Goal: Information Seeking & Learning: Learn about a topic

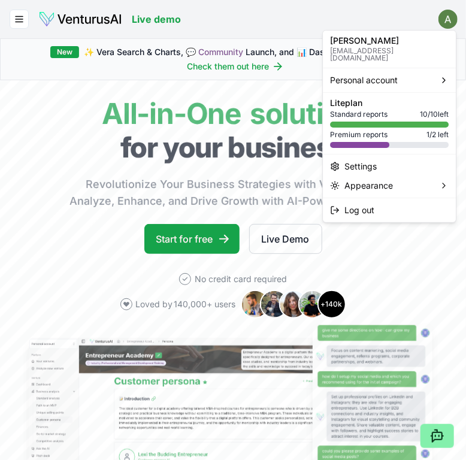
click at [445, 28] on html "We value your privacy We use cookies to enhance your browsing experience, serve…" at bounding box center [233, 230] width 466 height 460
click at [15, 23] on html "We value your privacy We use cookies to enhance your browsing experience, serve…" at bounding box center [233, 230] width 466 height 460
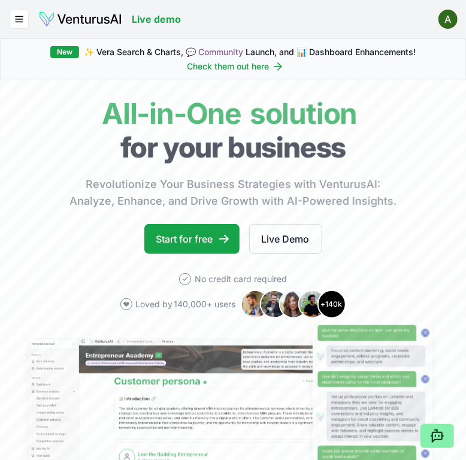
click at [15, 23] on icon "button" at bounding box center [19, 19] width 11 height 14
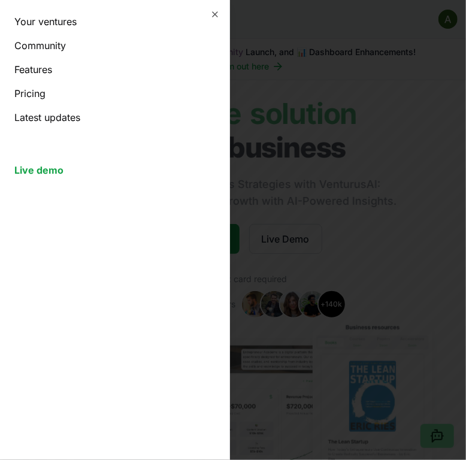
click at [74, 19] on link "Your ventures" at bounding box center [114, 21] width 201 height 14
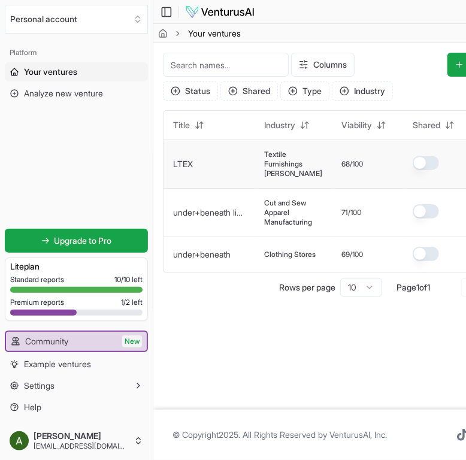
click at [182, 168] on link "LTEX" at bounding box center [183, 164] width 20 height 10
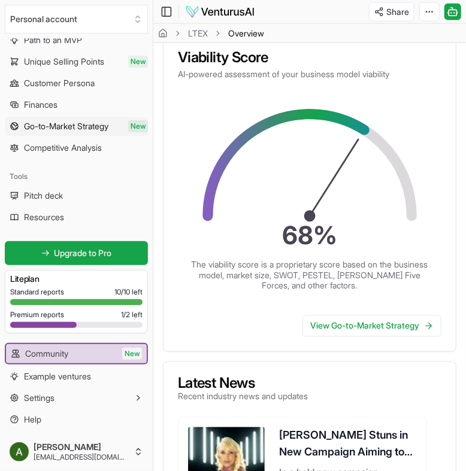
scroll to position [509, 0]
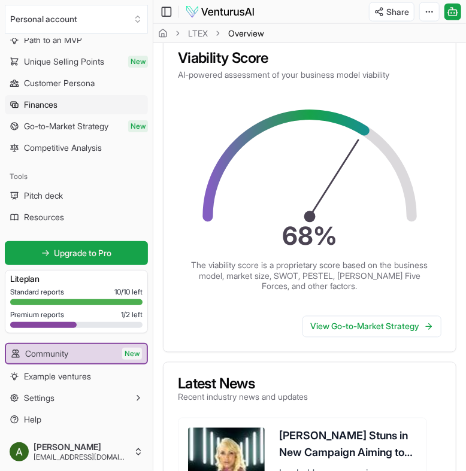
click at [78, 100] on link "Finances" at bounding box center [76, 104] width 143 height 19
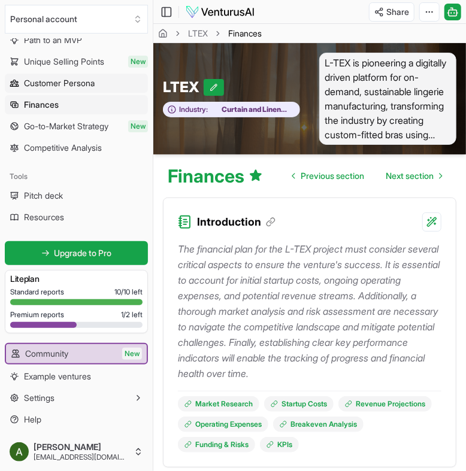
click at [83, 78] on span "Customer Persona" at bounding box center [59, 83] width 71 height 12
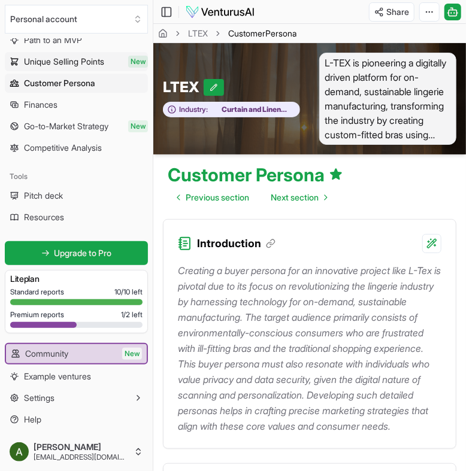
click at [93, 61] on span "Unique Selling Points" at bounding box center [64, 62] width 80 height 12
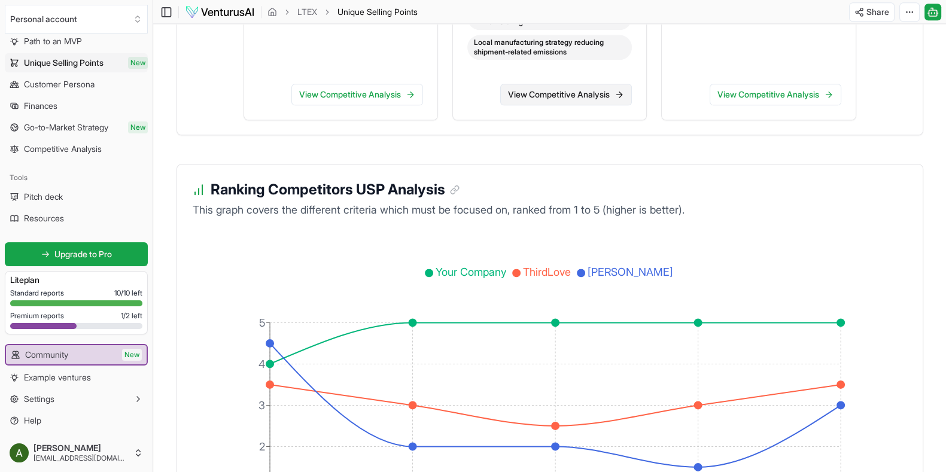
scroll to position [1933, 0]
click at [465, 104] on link "View Competitive Analysis" at bounding box center [566, 94] width 132 height 22
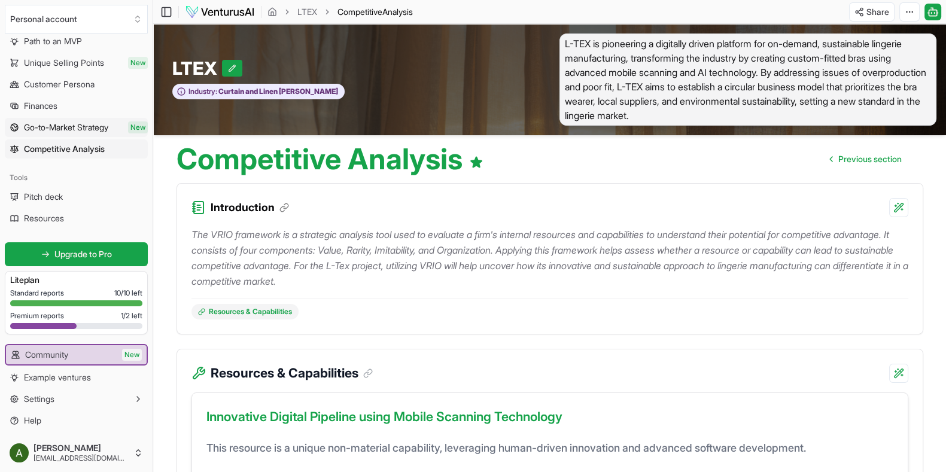
click at [75, 129] on span "Go-to-Market Strategy" at bounding box center [66, 128] width 84 height 12
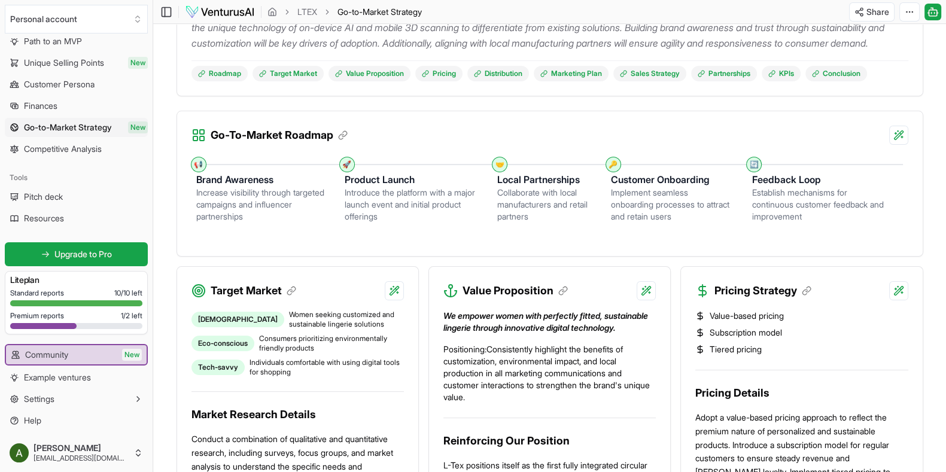
scroll to position [223, 0]
click at [465, 135] on html "We value your privacy We use cookies to enhance your browsing experience, serve…" at bounding box center [473, 13] width 946 height 472
click at [465, 133] on html "We value your privacy We use cookies to enhance your browsing experience, serve…" at bounding box center [473, 13] width 946 height 472
click at [465, 148] on html "We value your privacy We use cookies to enhance your browsing experience, serve…" at bounding box center [473, 13] width 946 height 472
click at [465, 177] on div "Provide detailed explanation" at bounding box center [821, 173] width 156 height 19
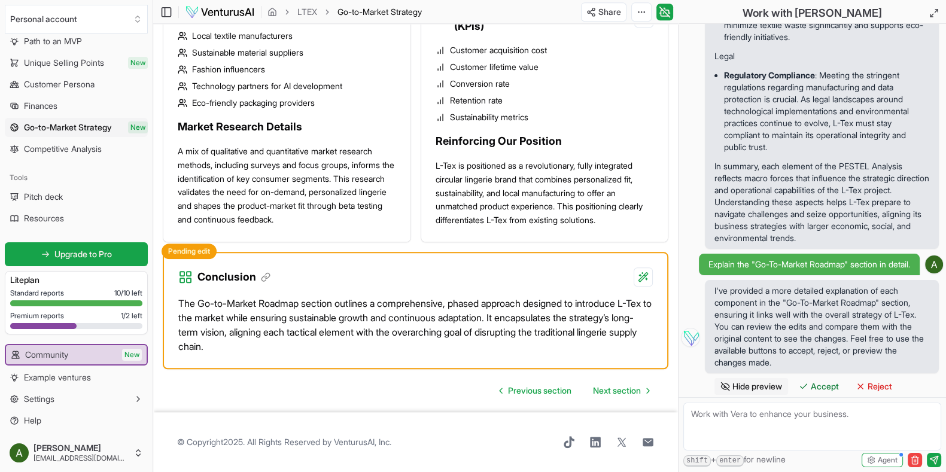
scroll to position [3225, 0]
click at [359, 280] on div "Conclusion" at bounding box center [415, 270] width 503 height 34
click at [257, 290] on div "The Go-to-Market Roadmap section outlines a comprehensive, phased approach desi…" at bounding box center [415, 320] width 475 height 67
click at [292, 293] on div "The Go-to-Market Roadmap section outlines a comprehensive, phased approach desi…" at bounding box center [415, 320] width 475 height 67
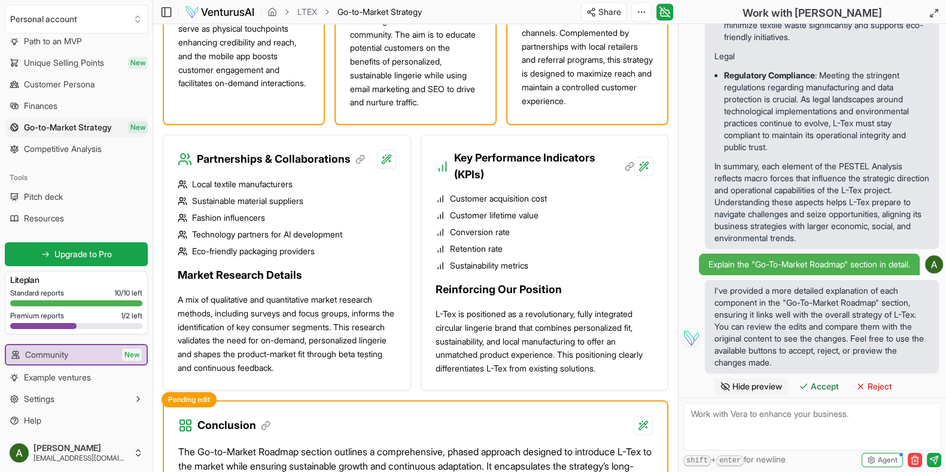
scroll to position [1416, 0]
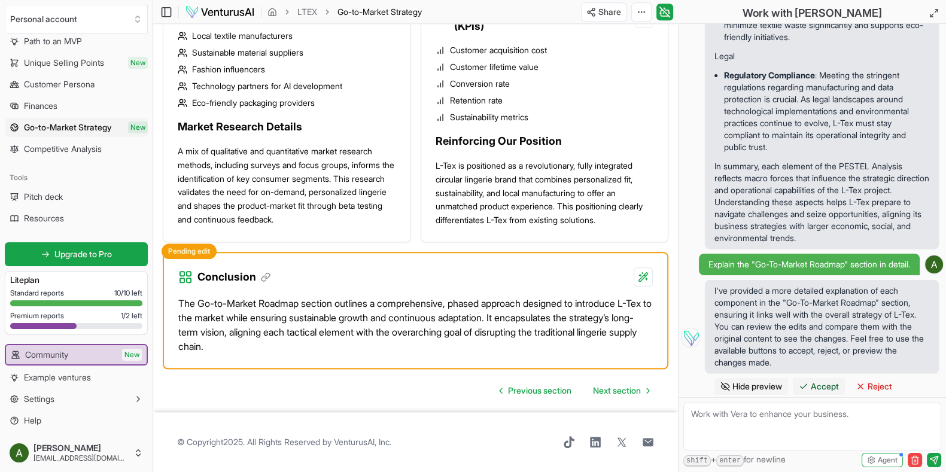
click at [465, 394] on button "Accept" at bounding box center [819, 386] width 52 height 17
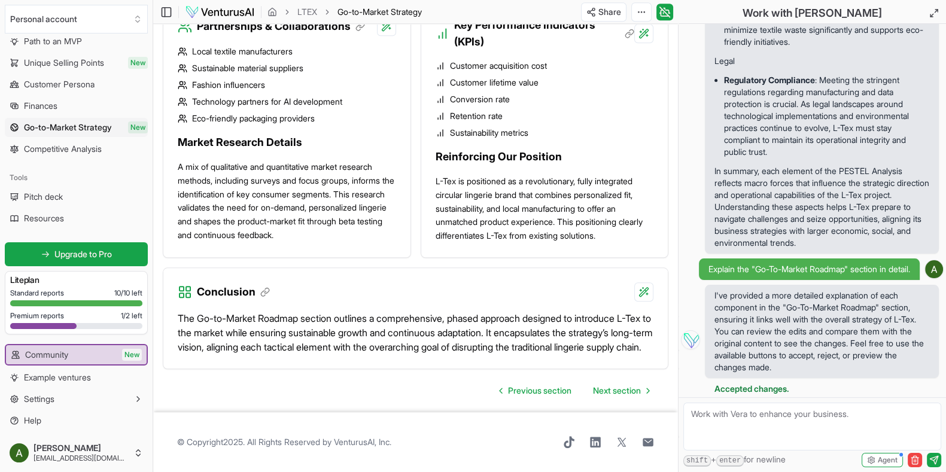
scroll to position [1412, 0]
click at [451, 321] on p "The Go-to-Market Roadmap section outlines a comprehensive, phased approach desi…" at bounding box center [416, 332] width 476 height 43
click at [465, 311] on p "The Go-to-Market Roadmap section outlines a comprehensive, phased approach desi…" at bounding box center [416, 332] width 476 height 43
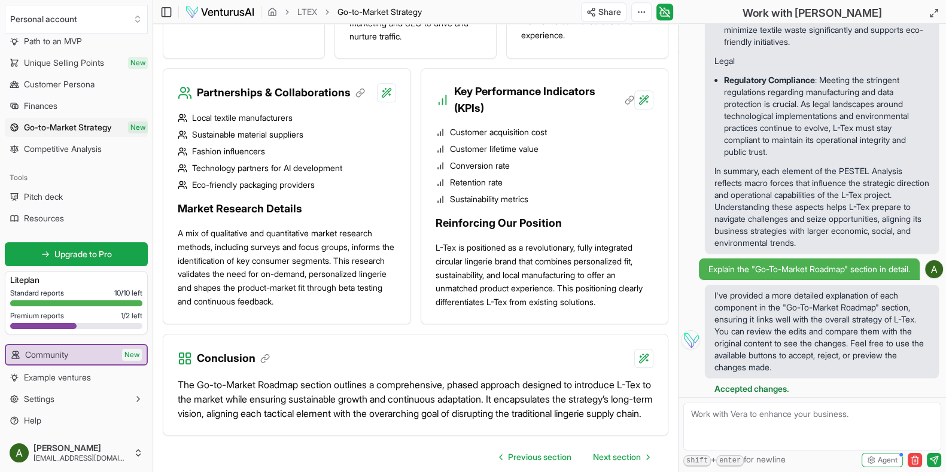
scroll to position [1271, 0]
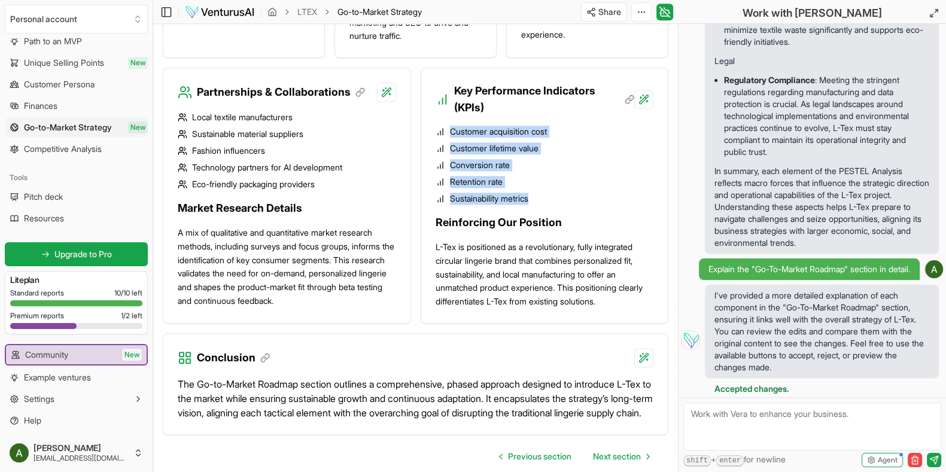
drag, startPoint x: 450, startPoint y: 191, endPoint x: 539, endPoint y: 264, distance: 114.8
click at [465, 268] on div "Customer acquisition cost Customer lifetime value Conversion rate Retention rat…" at bounding box center [545, 212] width 218 height 193
click at [465, 188] on li "Retention rate" at bounding box center [545, 182] width 218 height 12
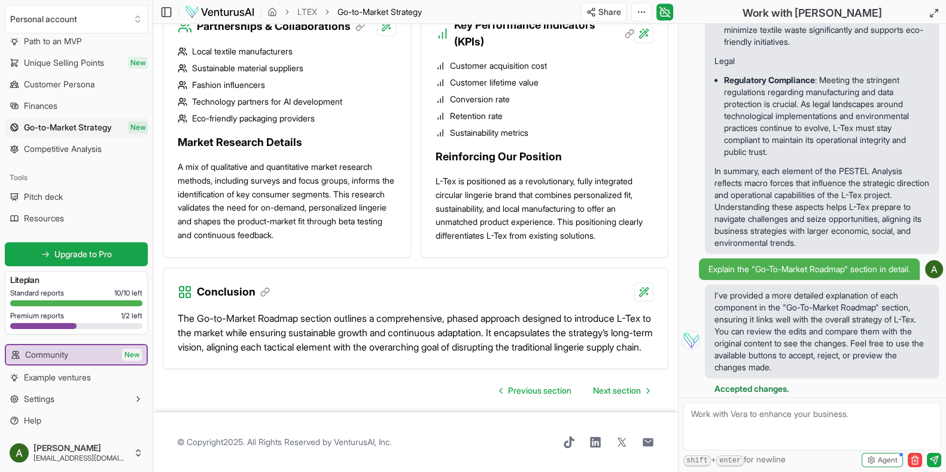
scroll to position [1412, 0]
click at [465, 390] on icon "Go to next page" at bounding box center [649, 391] width 10 height 10
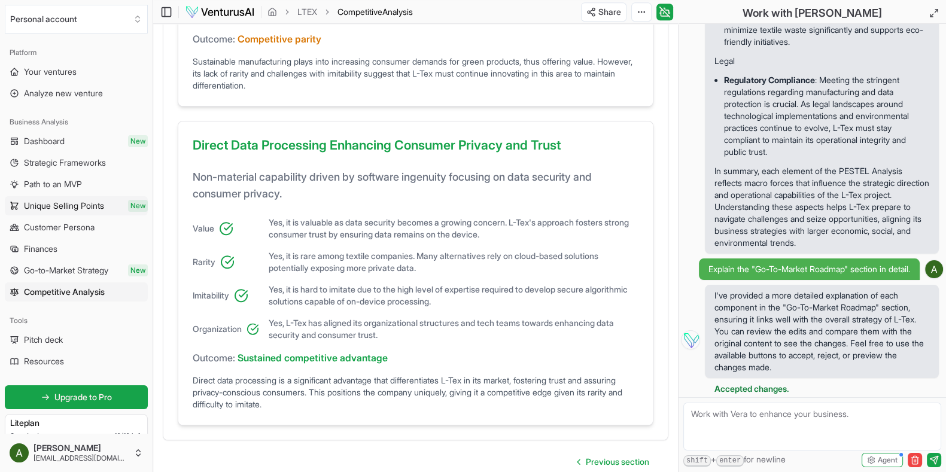
scroll to position [960, 0]
click at [93, 204] on span "Unique Selling Points" at bounding box center [64, 206] width 80 height 12
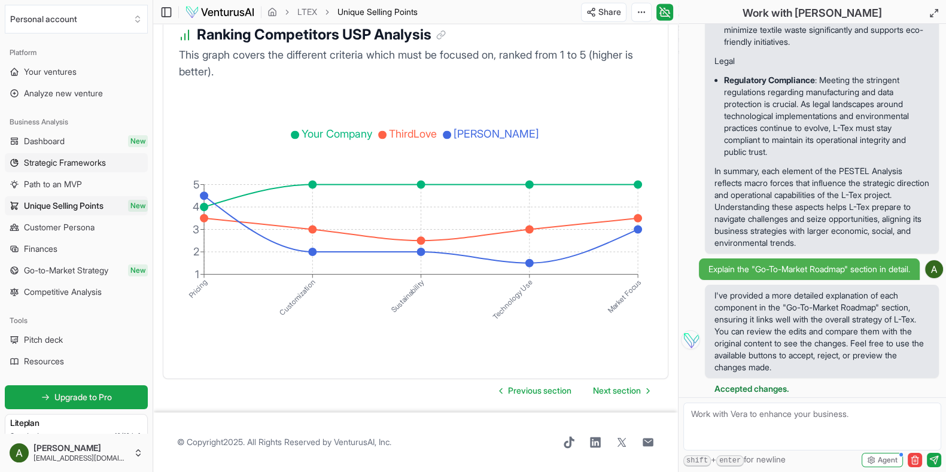
click at [92, 162] on span "Strategic Frameworks" at bounding box center [65, 163] width 82 height 12
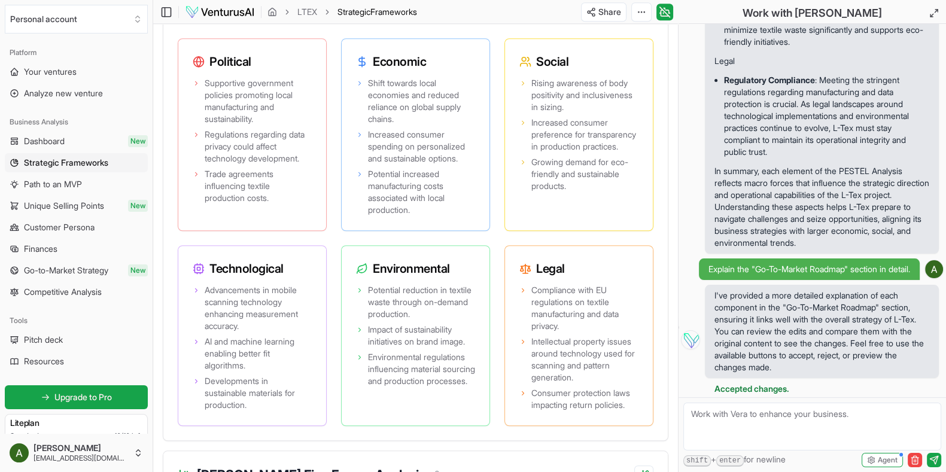
scroll to position [1271, 0]
click at [255, 74] on div "Supportive government policies promoting local manufacturing and sustainability…" at bounding box center [252, 152] width 148 height 156
click at [257, 88] on span "Supportive government policies promoting local manufacturing and sustainability." at bounding box center [258, 101] width 107 height 48
click at [309, 284] on span "Advancements in mobile scanning technology enhancing measurement accuracy." at bounding box center [258, 308] width 107 height 48
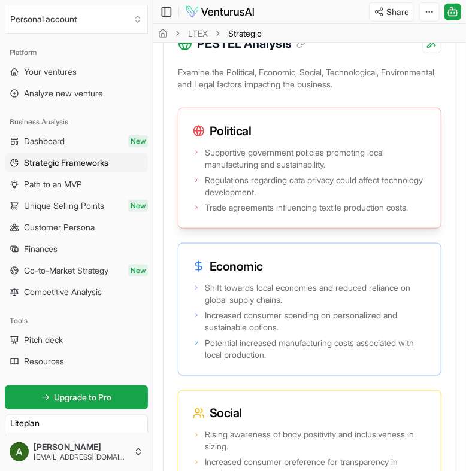
scroll to position [1720, 0]
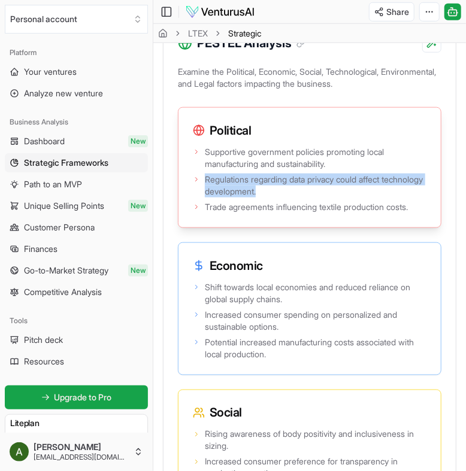
drag, startPoint x: 303, startPoint y: 281, endPoint x: 201, endPoint y: 268, distance: 103.3
click at [201, 198] on li "Regulations regarding data privacy could affect technology development." at bounding box center [309, 186] width 233 height 24
copy span "Regulations regarding data privacy could affect technology development."
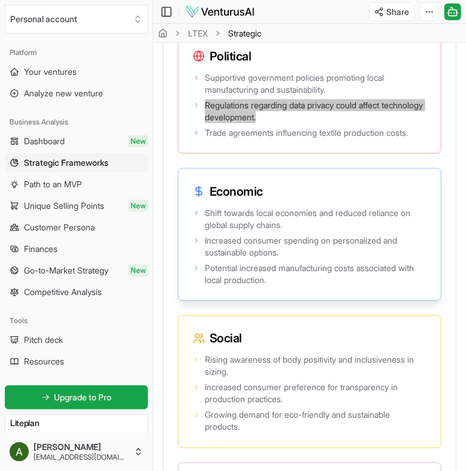
scroll to position [1795, 0]
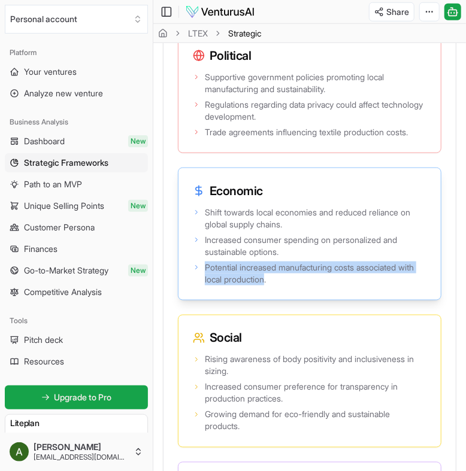
drag, startPoint x: 288, startPoint y: 369, endPoint x: 203, endPoint y: 358, distance: 85.8
click at [203, 286] on li "Potential increased manufacturing costs associated with local production." at bounding box center [309, 274] width 233 height 24
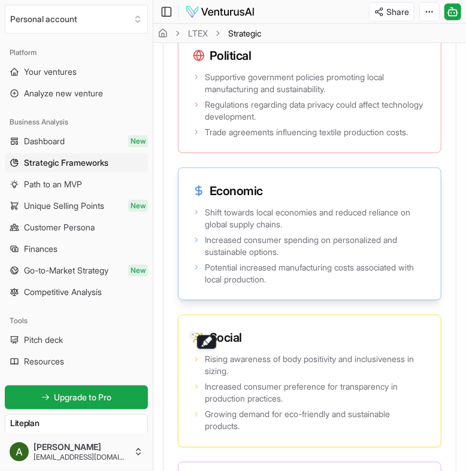
click at [196, 271] on icon at bounding box center [196, 267] width 7 height 7
click at [287, 286] on span "Potential increased manufacturing costs associated with local production." at bounding box center [315, 274] width 221 height 24
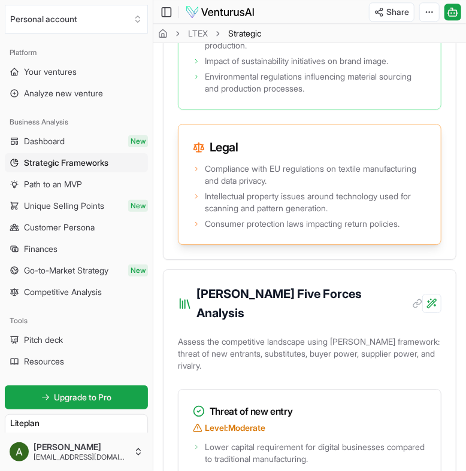
scroll to position [2392, 0]
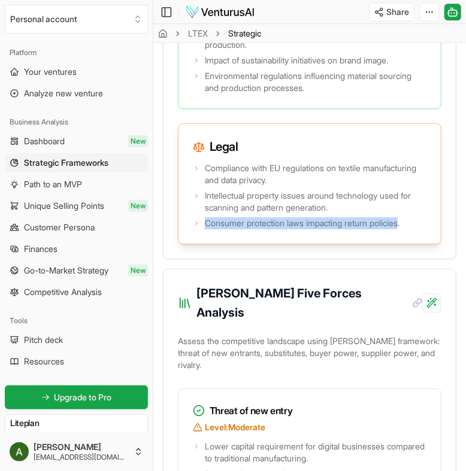
drag, startPoint x: 408, startPoint y: 312, endPoint x: 205, endPoint y: 315, distance: 202.4
click at [205, 229] on span "Consumer protection laws impacting return policies." at bounding box center [302, 223] width 195 height 12
copy span "Consumer protection laws impacting return policies"
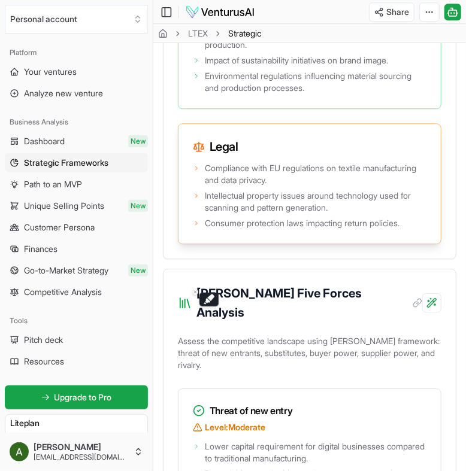
click at [356, 214] on span "Intellectual property issues around technology used for scanning and pattern ge…" at bounding box center [315, 202] width 221 height 24
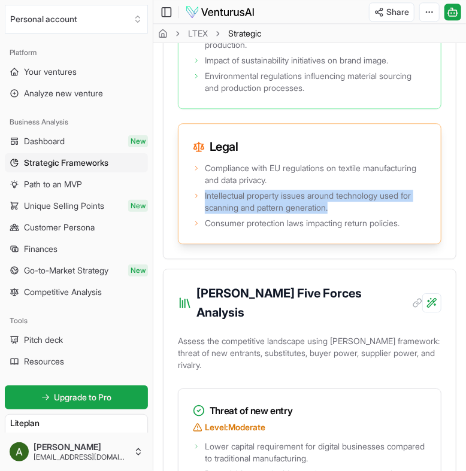
drag, startPoint x: 342, startPoint y: 292, endPoint x: 201, endPoint y: 283, distance: 141.6
click at [201, 214] on li "Intellectual property issues around technology used for scanning and pattern ge…" at bounding box center [309, 202] width 233 height 24
copy span "Intellectual property issues around technology used for scanning and pattern ge…"
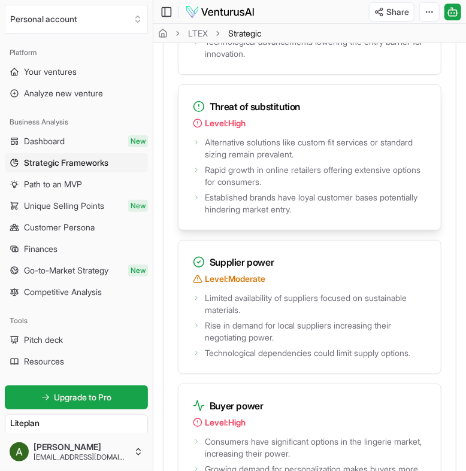
scroll to position [2840, 0]
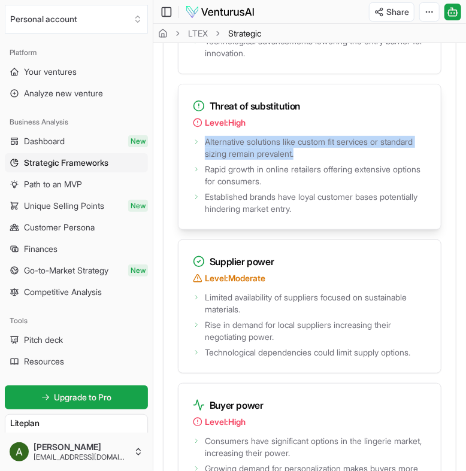
drag, startPoint x: 205, startPoint y: 223, endPoint x: 298, endPoint y: 235, distance: 94.1
click at [298, 160] on span "Alternative solutions like custom fit services or standard sizing remain preval…" at bounding box center [315, 148] width 221 height 24
click at [389, 160] on span "Alternative solutions like custom fit services or standard sizing remain preval…" at bounding box center [315, 148] width 221 height 24
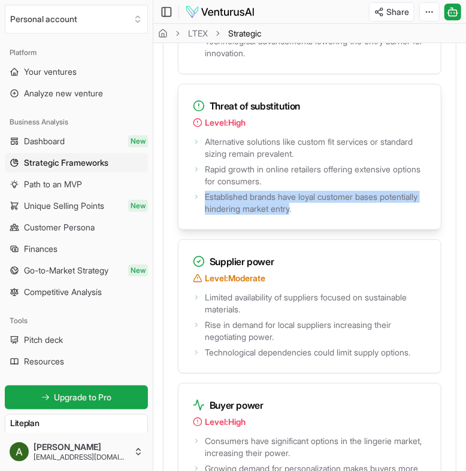
drag, startPoint x: 338, startPoint y: 289, endPoint x: 207, endPoint y: 281, distance: 131.4
click at [207, 215] on span "Established brands have loyal customer bases potentially hindering market entry." at bounding box center [315, 203] width 221 height 24
copy span "Established brands have loyal customer bases potentially hindering market entry"
click at [347, 74] on div "Lower capital requirement for digital businesses compared to traditional manufa…" at bounding box center [309, 32] width 262 height 84
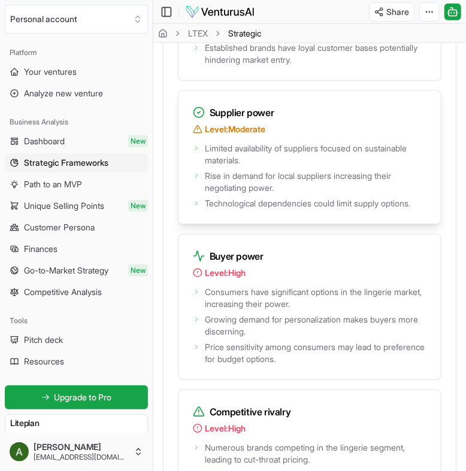
scroll to position [2990, 0]
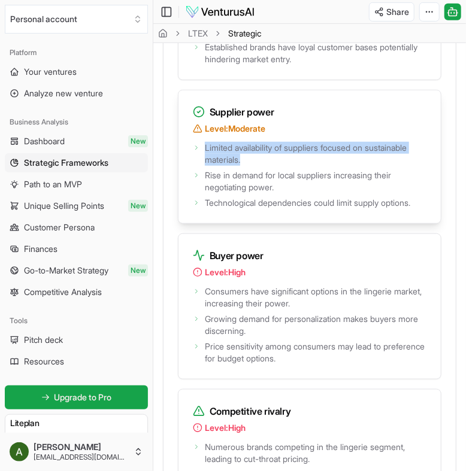
drag, startPoint x: 245, startPoint y: 238, endPoint x: 205, endPoint y: 233, distance: 40.5
click at [205, 166] on span "Limited availability of suppliers focused on sustainable materials." at bounding box center [315, 154] width 221 height 24
copy span "Limited availability of suppliers focused on sustainable materials."
